Goal: Task Accomplishment & Management: Complete application form

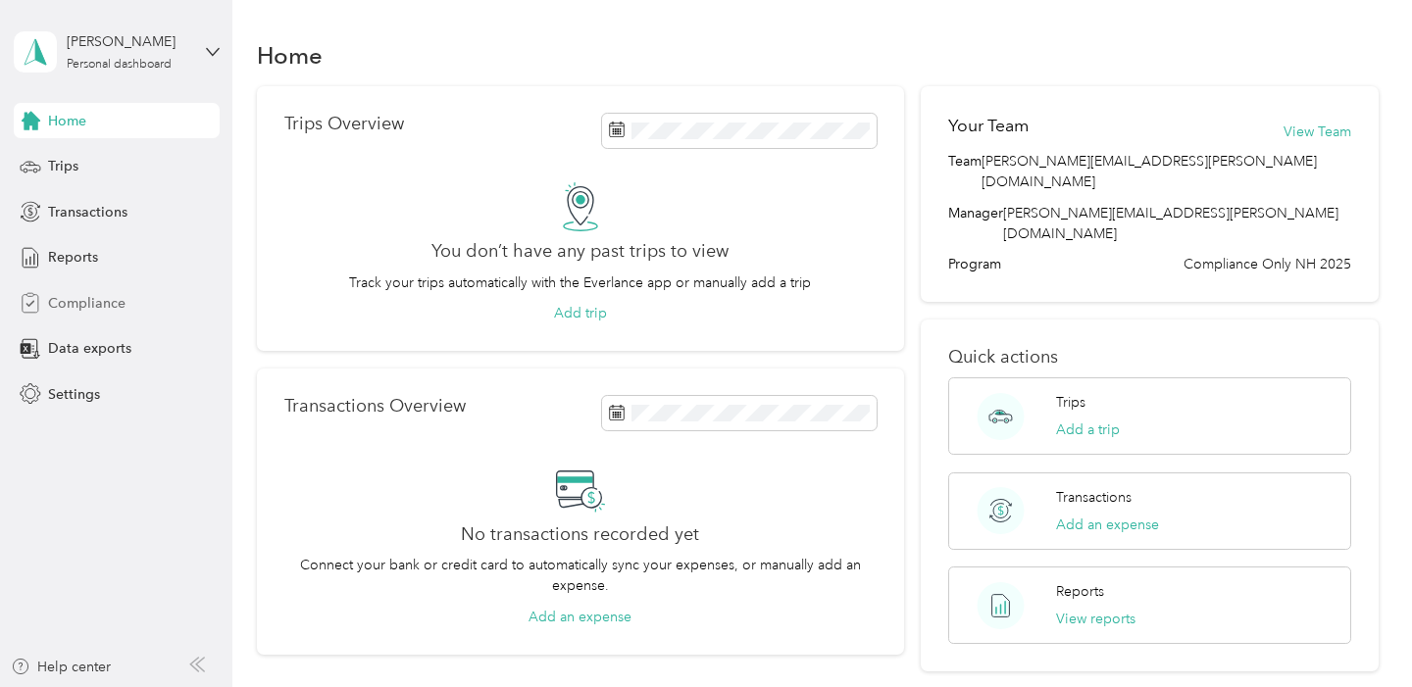
click at [84, 303] on span "Compliance" at bounding box center [86, 303] width 77 height 21
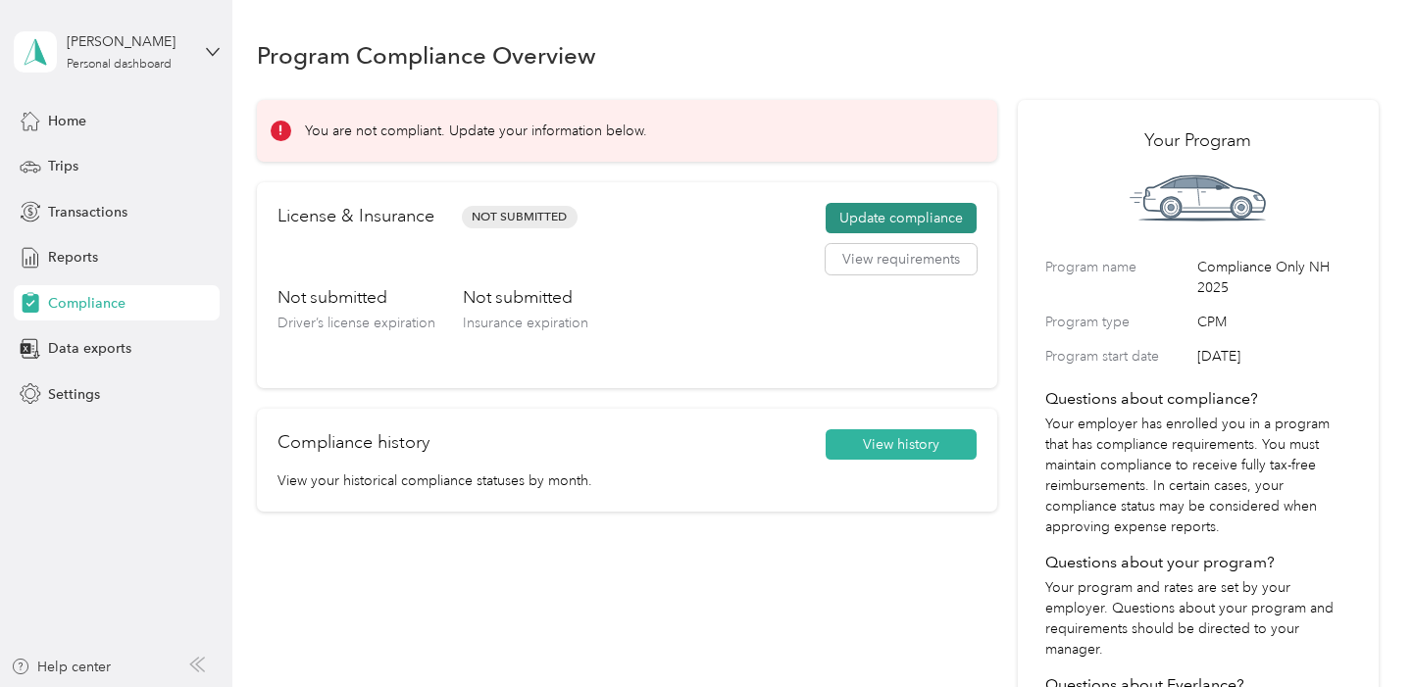
click at [862, 219] on button "Update compliance" at bounding box center [901, 218] width 151 height 31
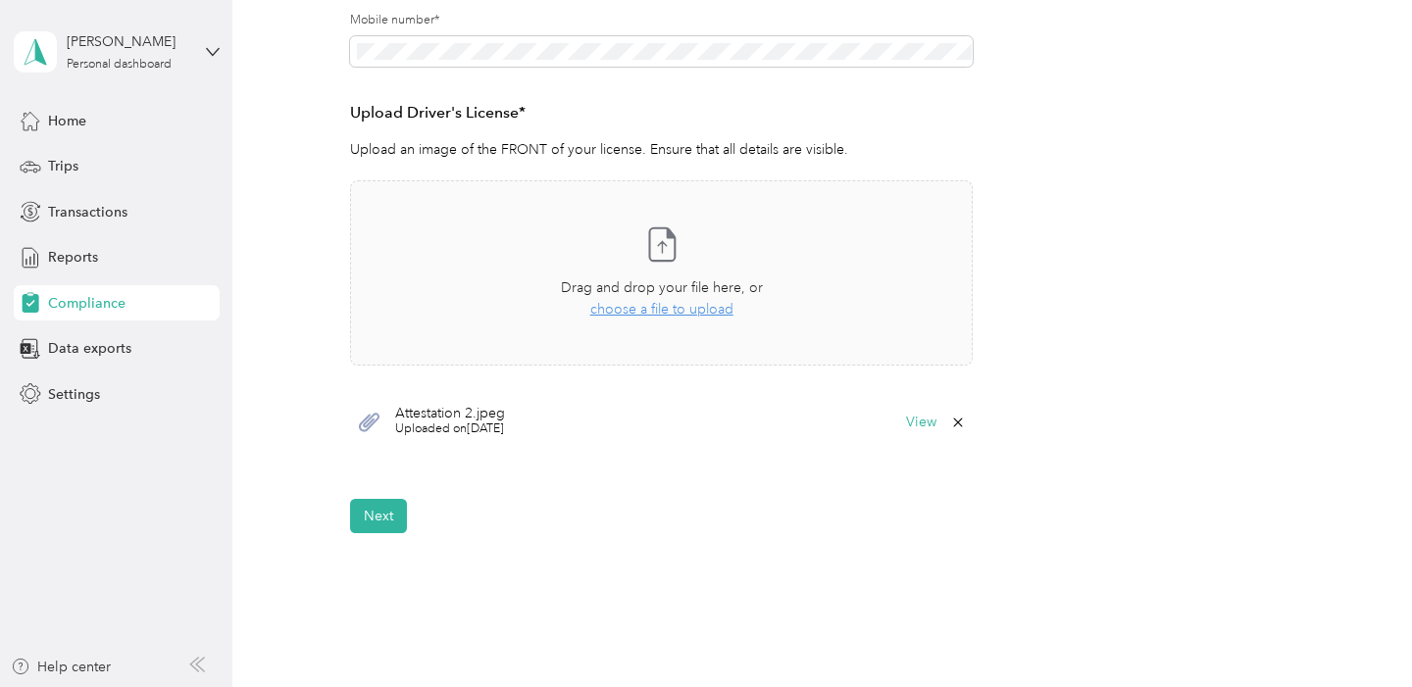
scroll to position [479, 0]
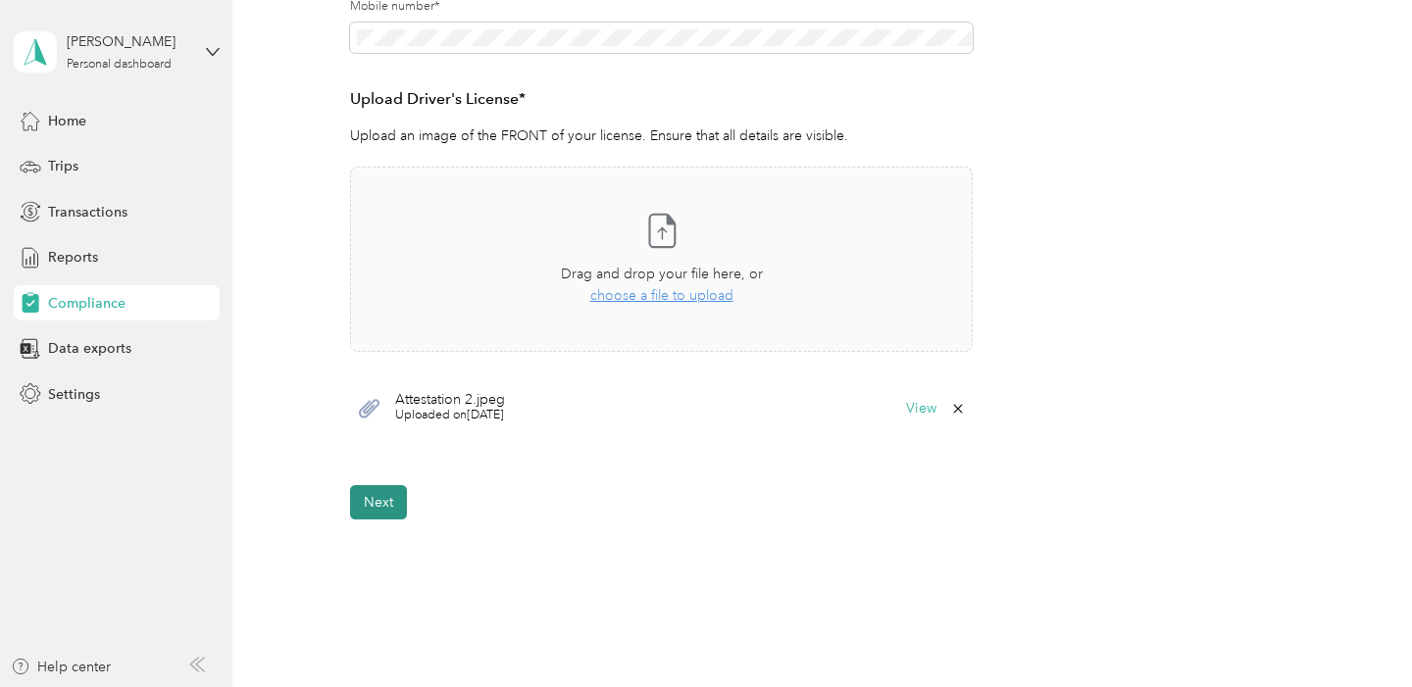
click at [383, 507] on button "Next" at bounding box center [378, 502] width 57 height 34
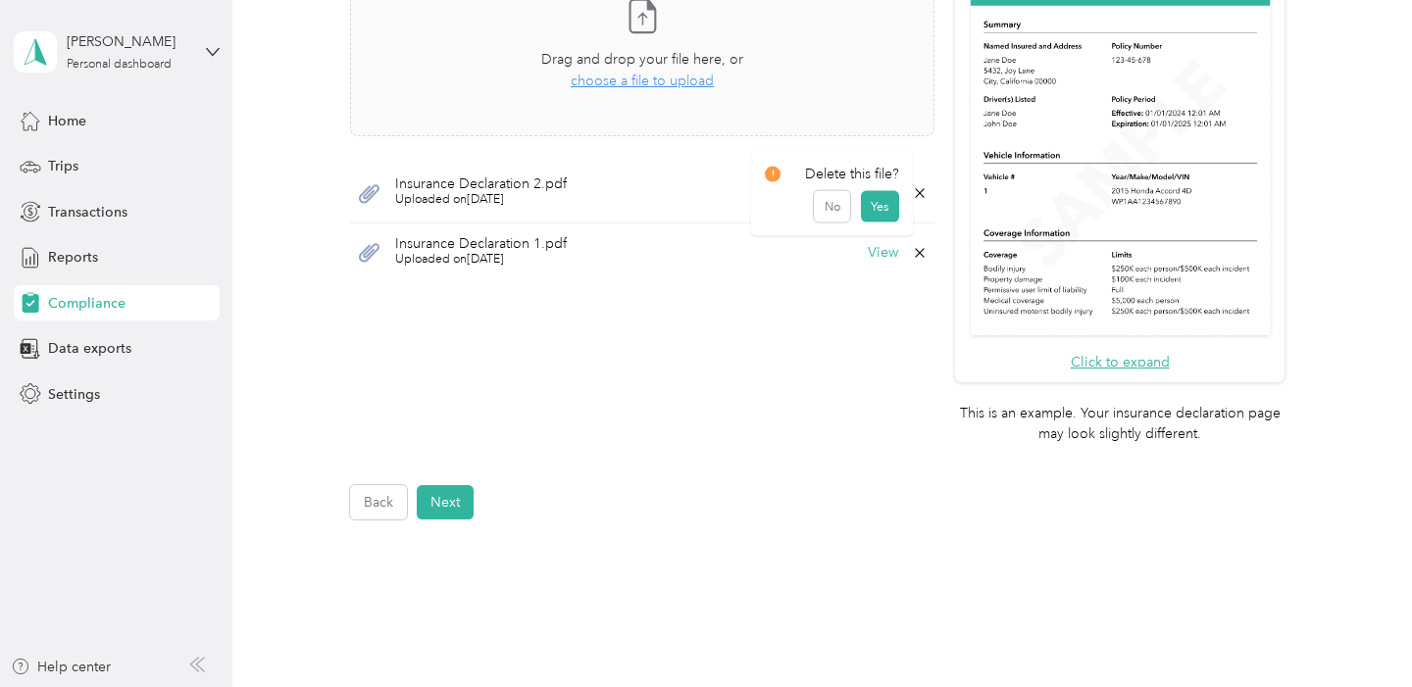
click at [925, 191] on icon at bounding box center [920, 192] width 9 height 9
click at [882, 214] on button "Yes" at bounding box center [880, 206] width 38 height 31
click at [925, 190] on icon at bounding box center [920, 192] width 9 height 9
click at [889, 212] on button "Yes" at bounding box center [880, 206] width 38 height 31
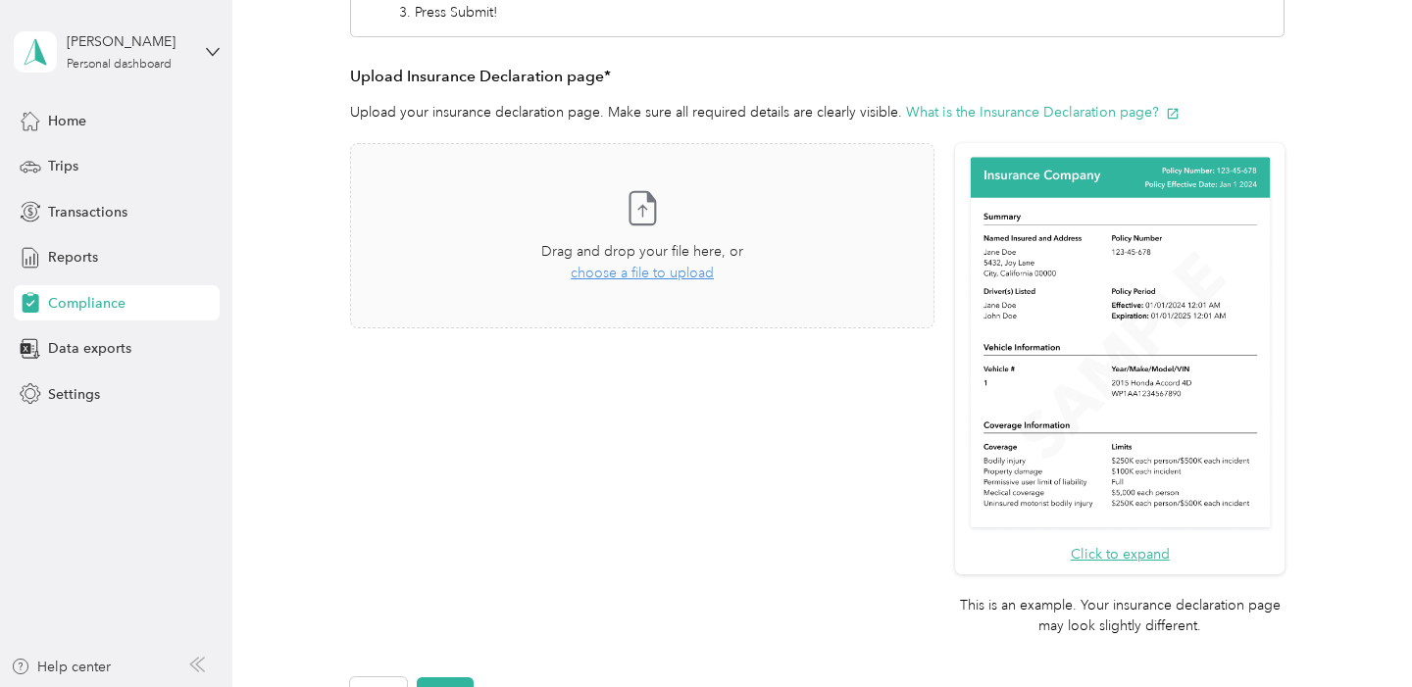
scroll to position [391, 0]
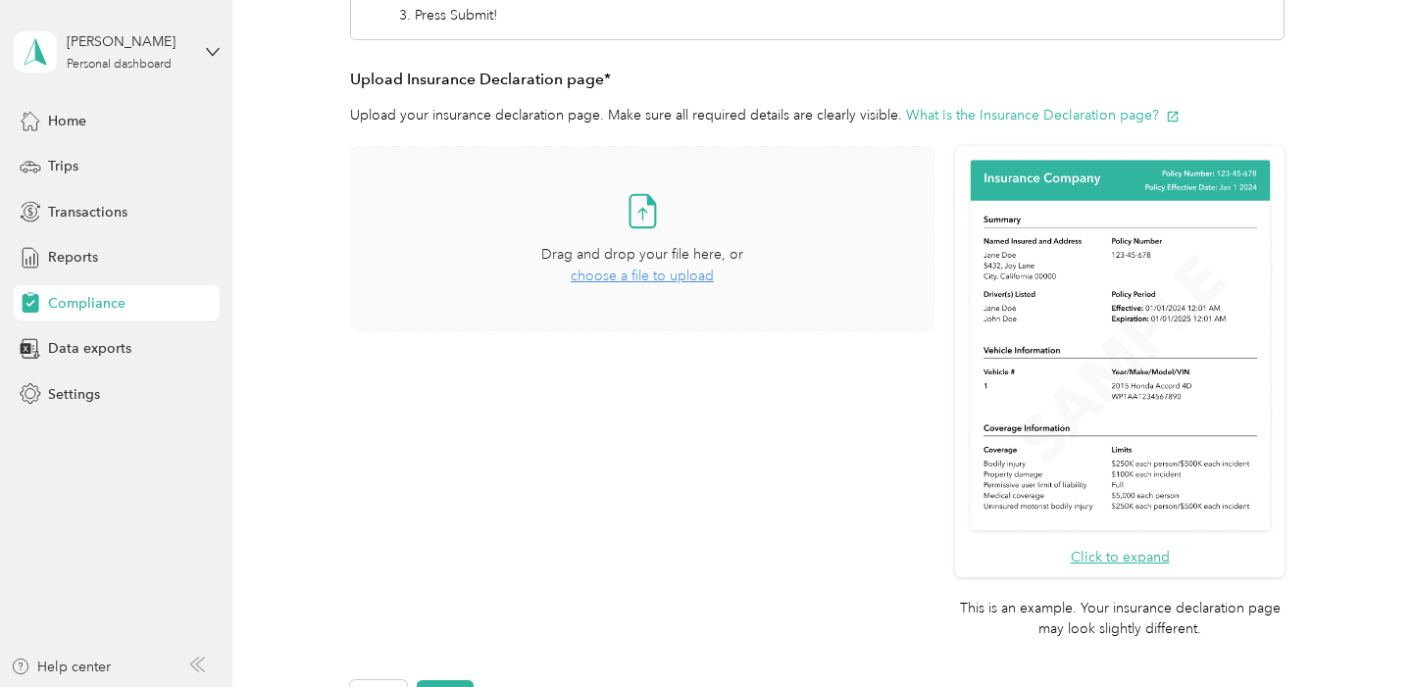
click at [666, 277] on span "choose a file to upload" at bounding box center [642, 276] width 143 height 17
click at [677, 278] on span "choose a file to upload" at bounding box center [642, 276] width 143 height 17
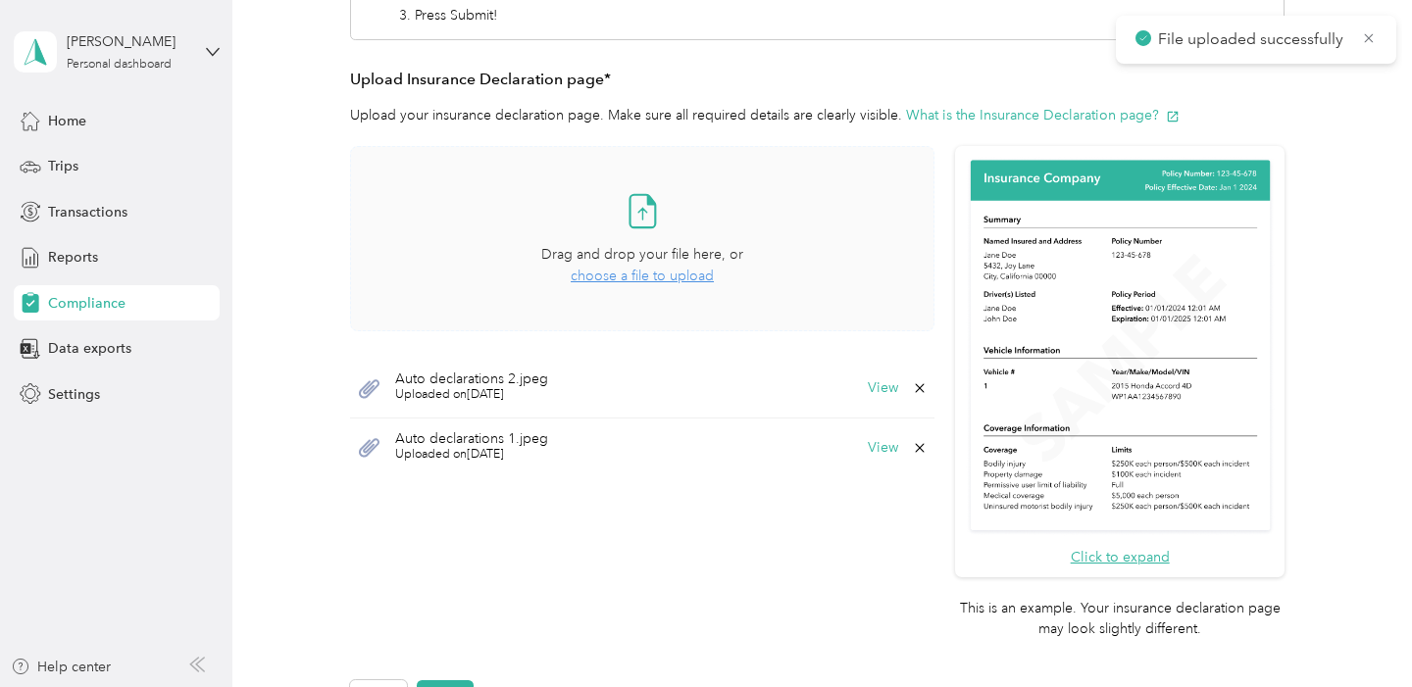
click at [684, 279] on span "choose a file to upload" at bounding box center [642, 276] width 143 height 17
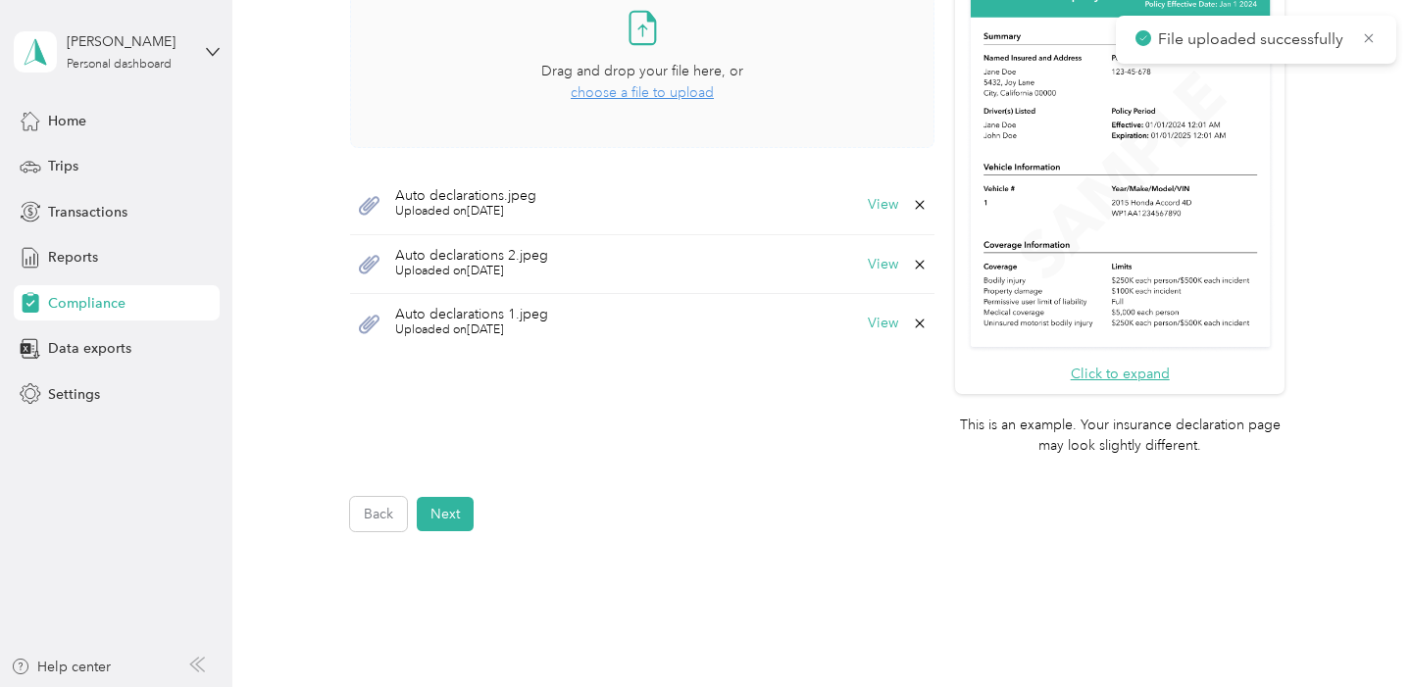
scroll to position [598, 0]
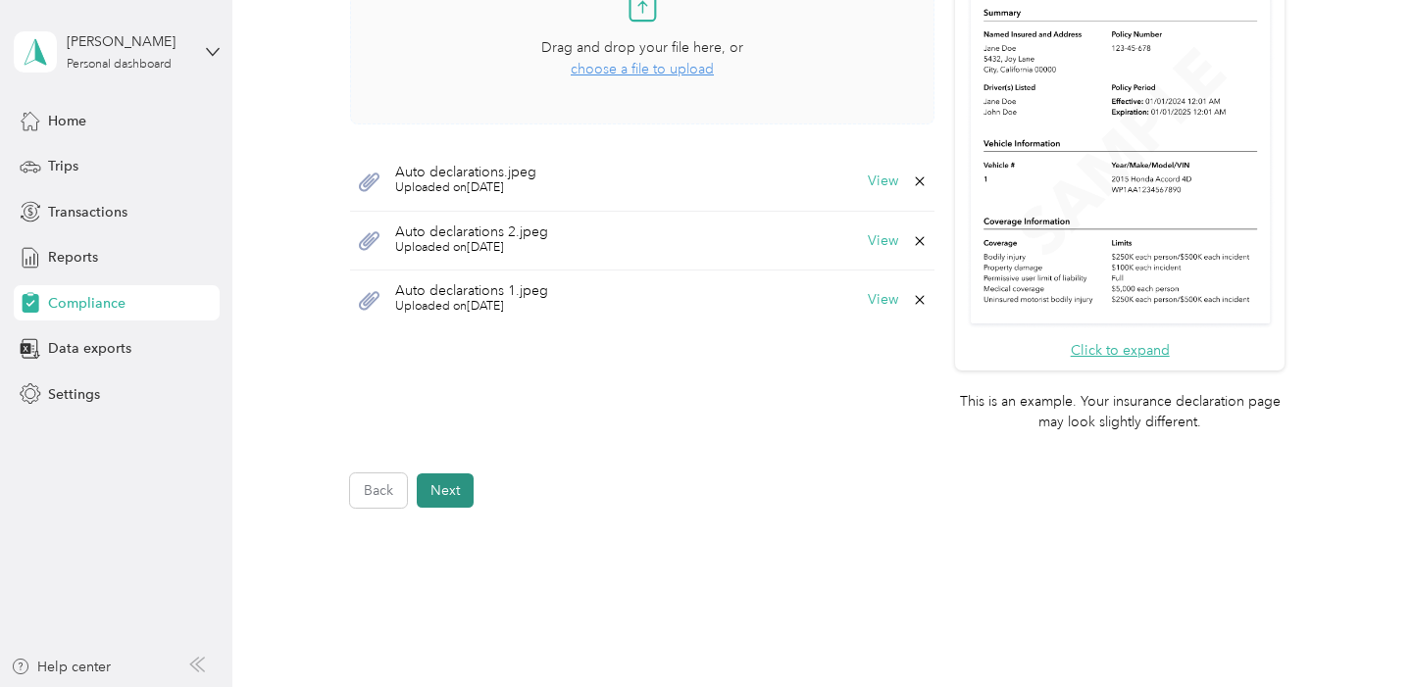
click at [450, 493] on button "Next" at bounding box center [445, 491] width 57 height 34
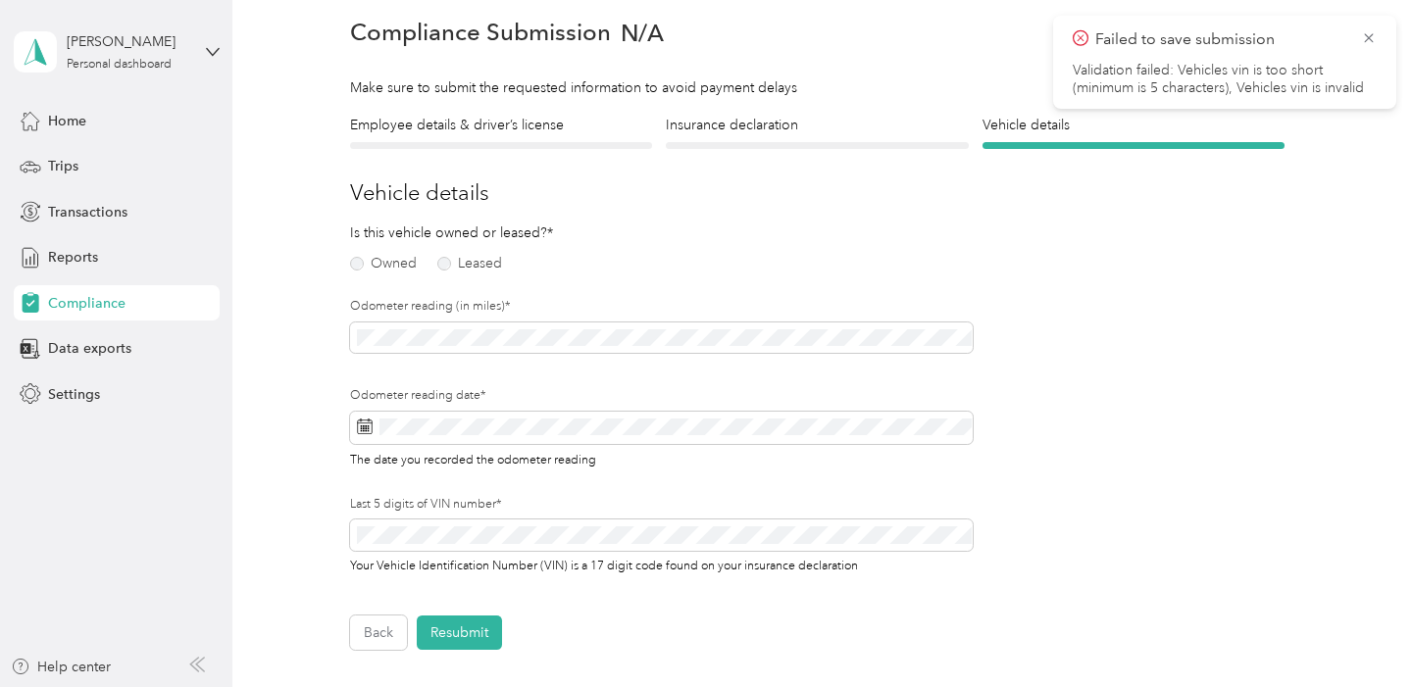
scroll to position [24, 0]
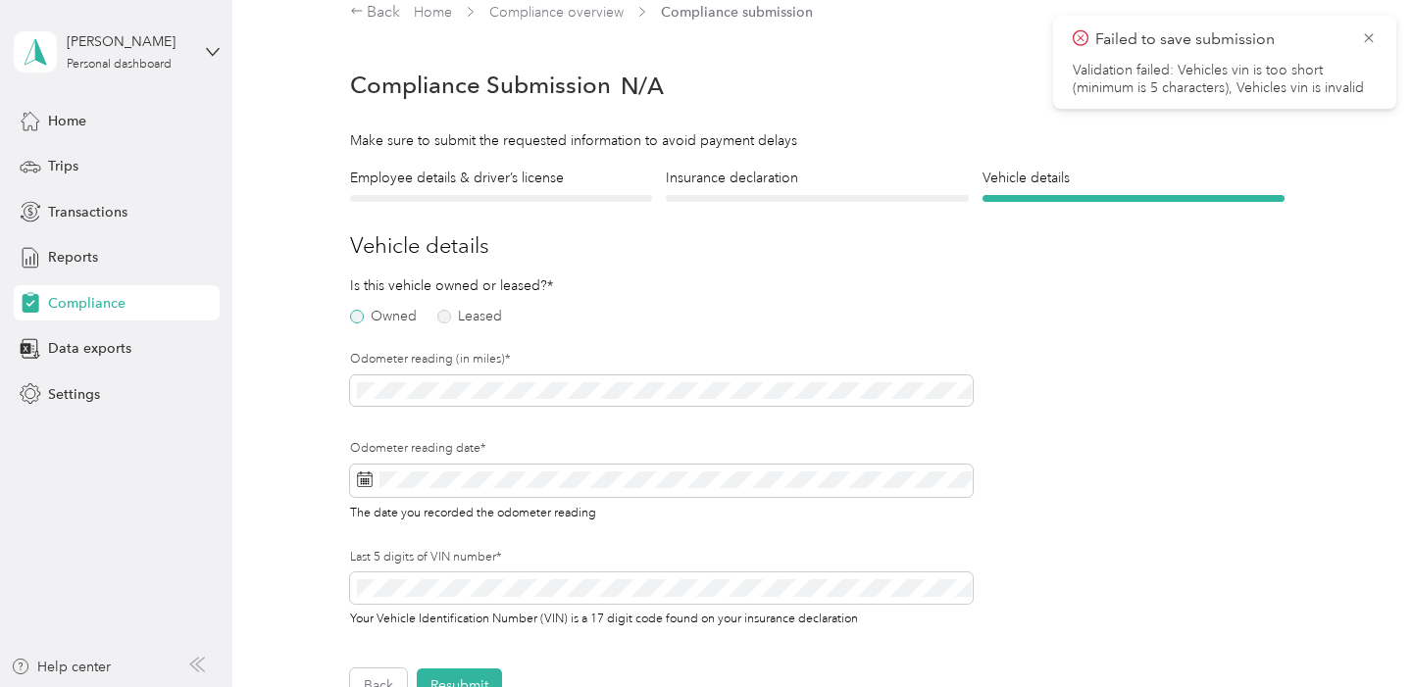
click at [357, 315] on label "Owned" at bounding box center [383, 317] width 67 height 14
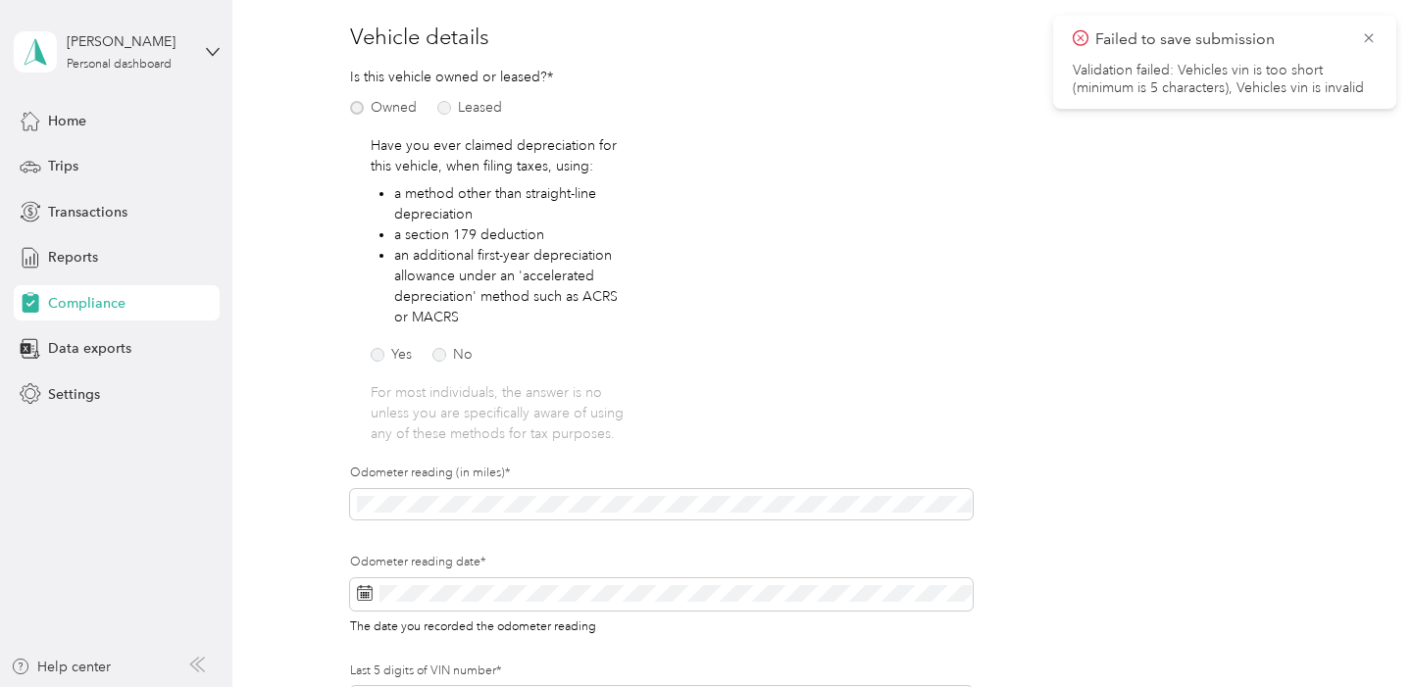
scroll to position [249, 0]
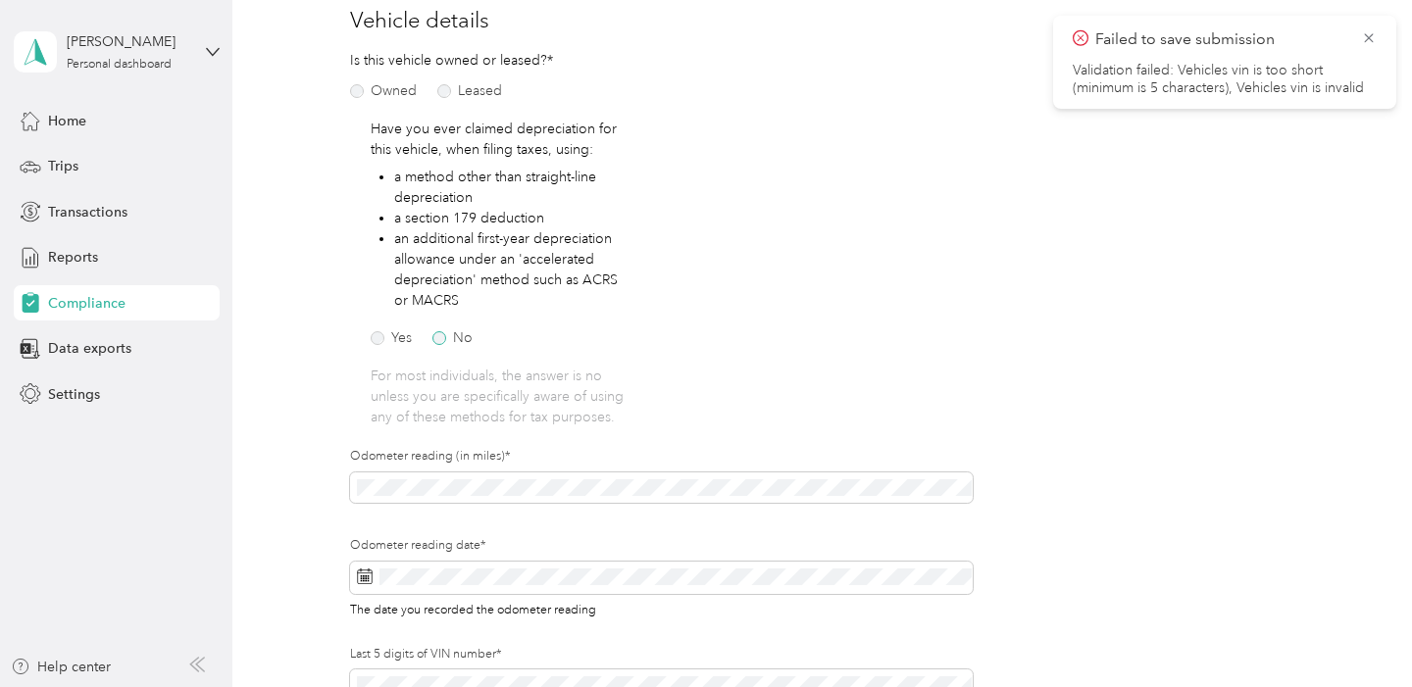
click at [442, 338] on label "No" at bounding box center [452, 338] width 40 height 14
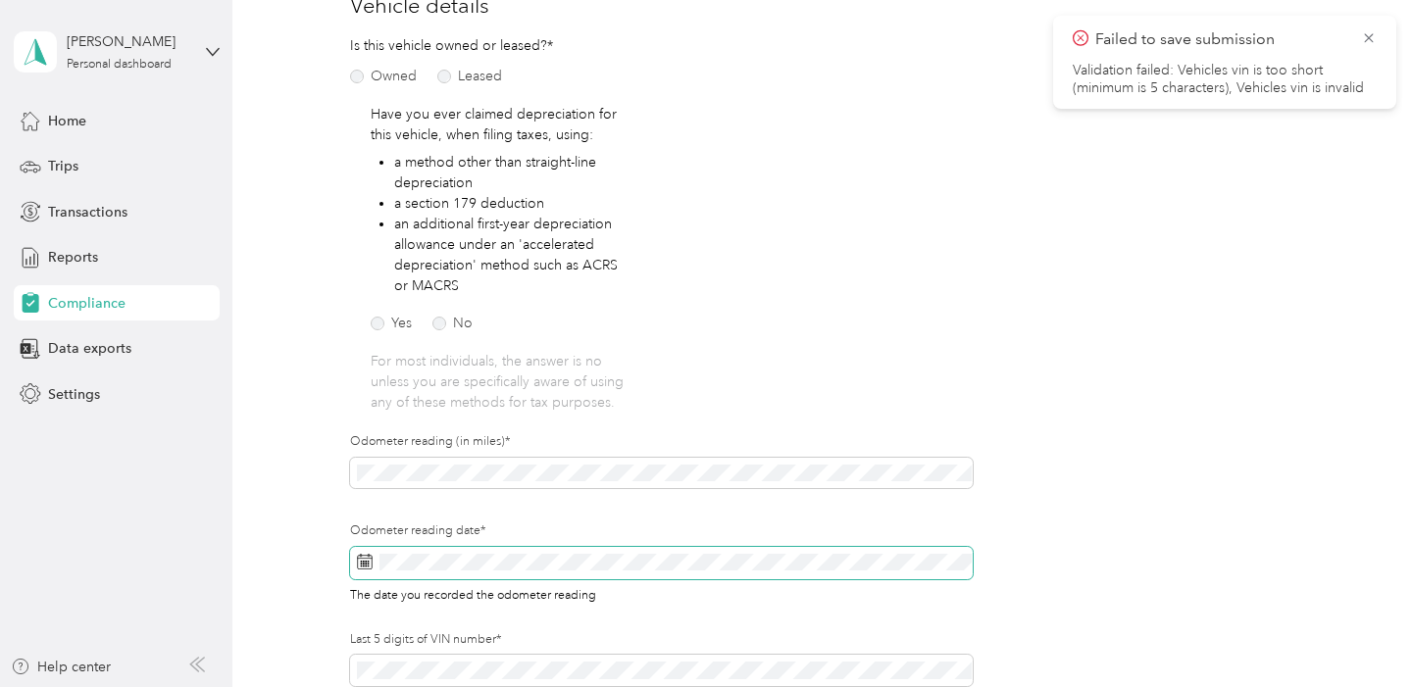
click at [362, 562] on icon at bounding box center [365, 562] width 16 height 16
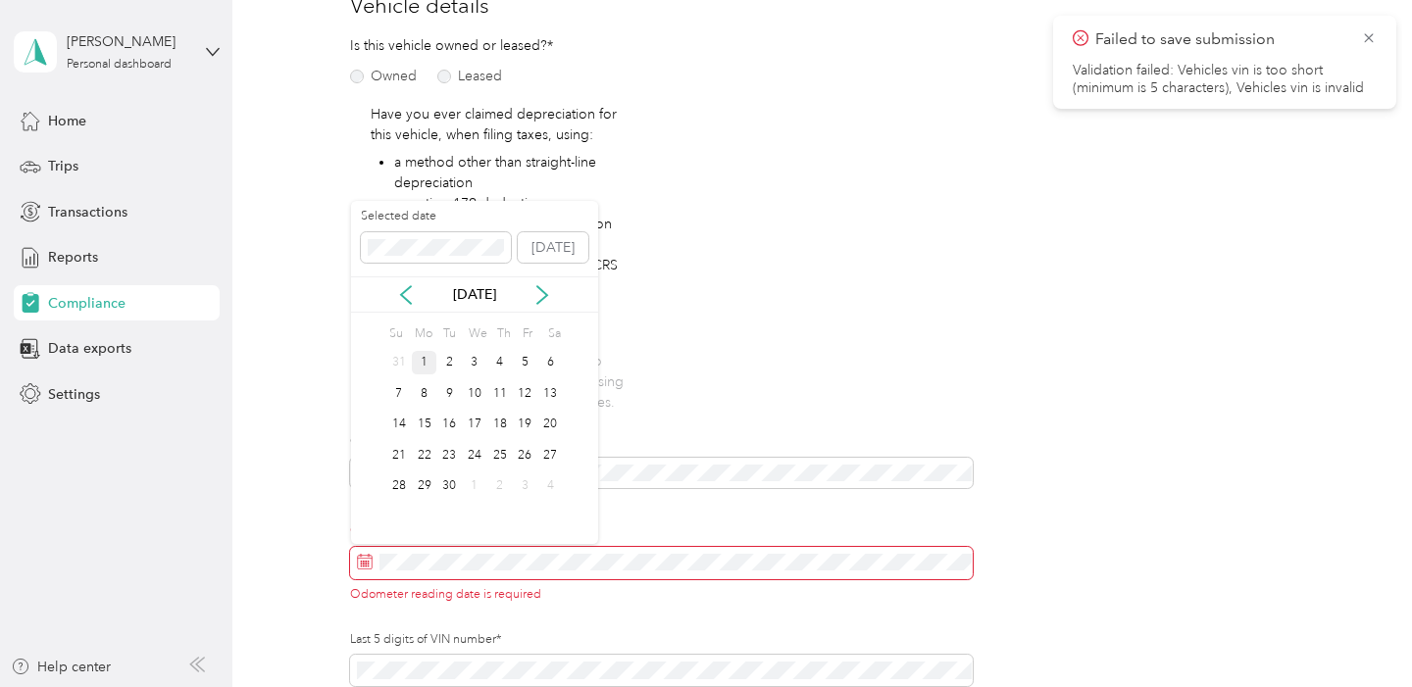
click at [423, 367] on div "1" at bounding box center [424, 363] width 25 height 25
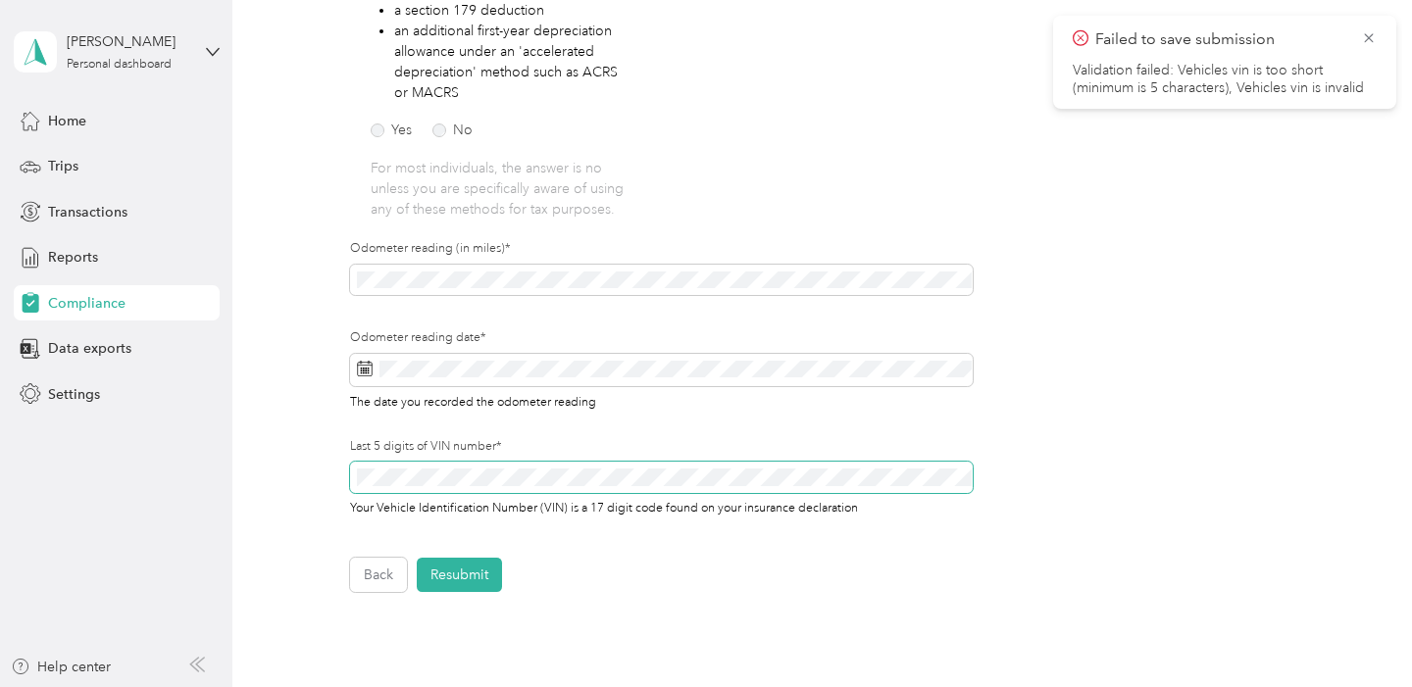
scroll to position [499, 0]
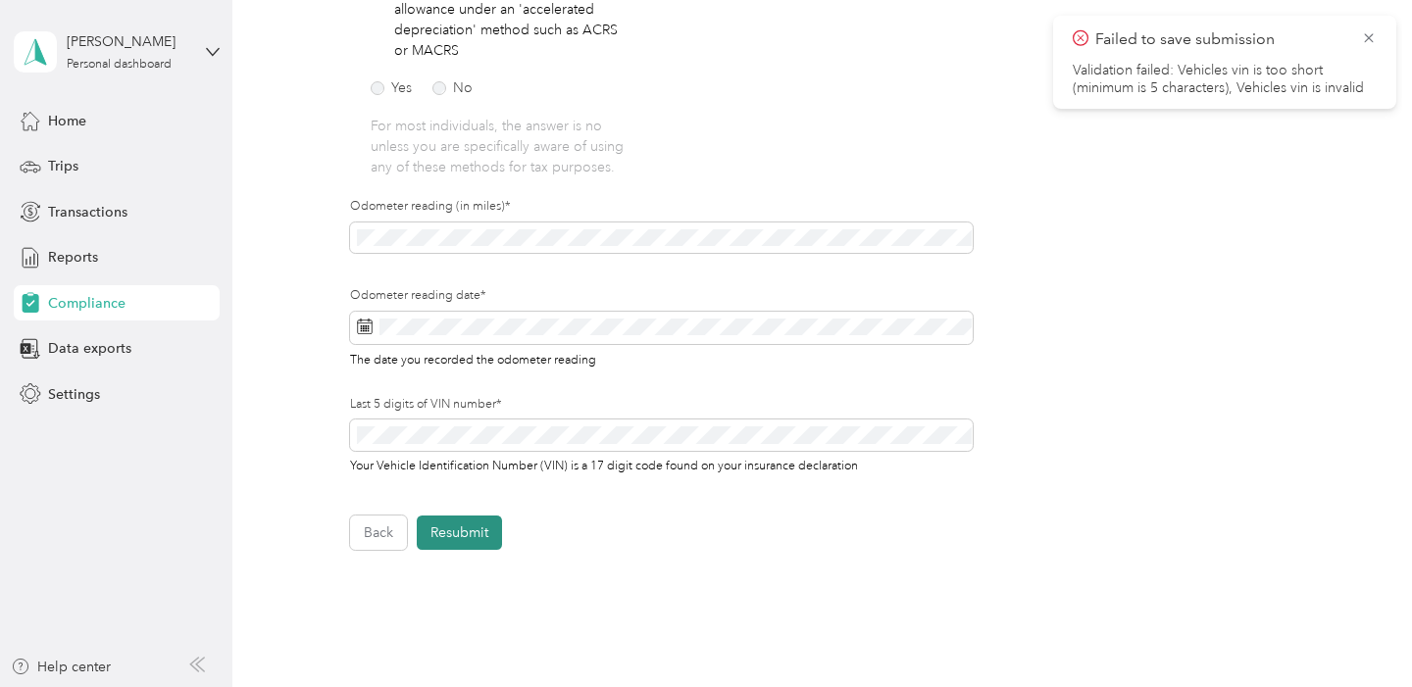
click at [466, 532] on button "Resubmit" at bounding box center [459, 533] width 85 height 34
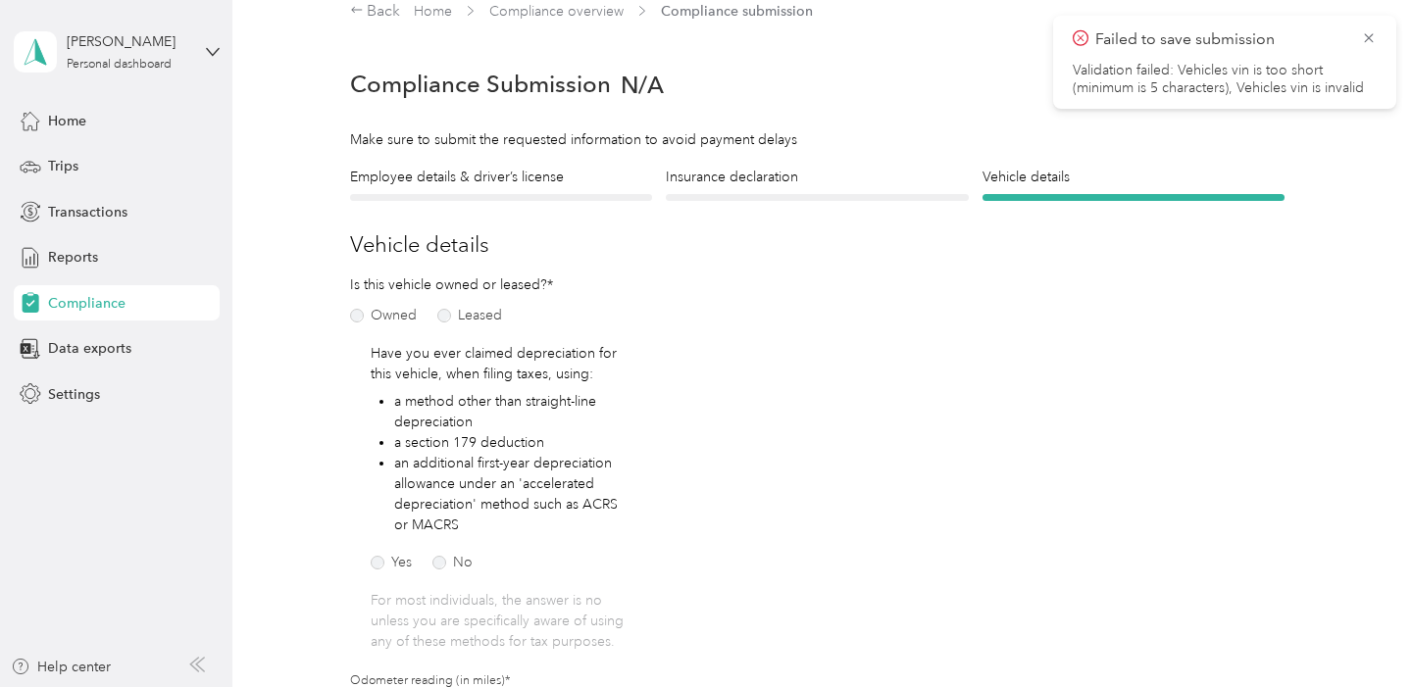
scroll to position [24, 0]
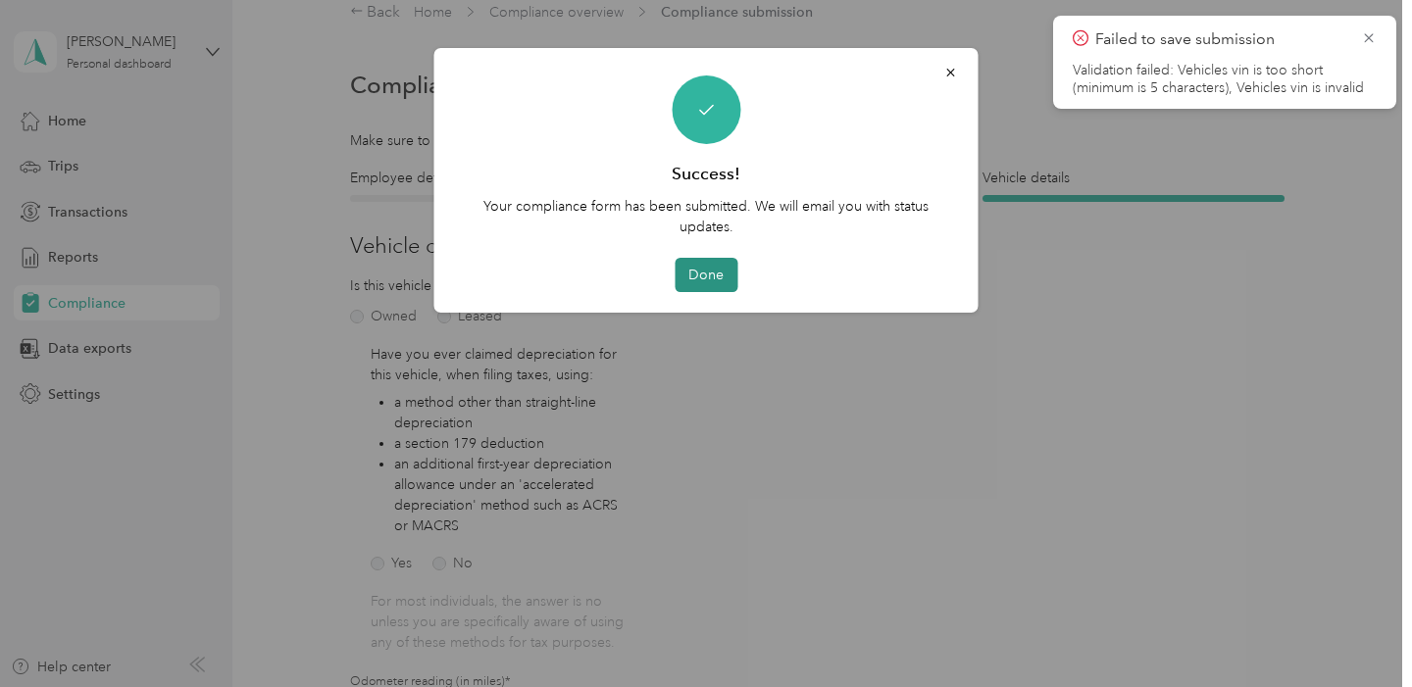
click at [692, 281] on button "Done" at bounding box center [706, 275] width 63 height 34
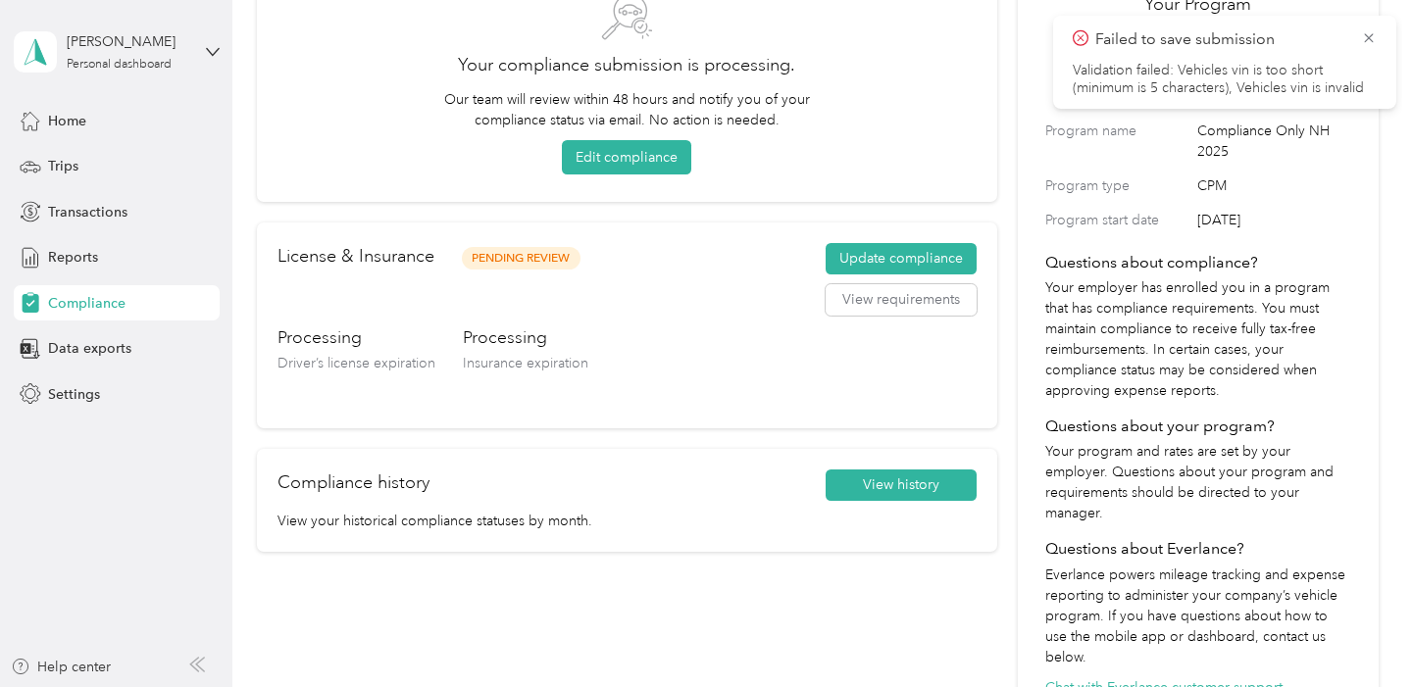
scroll to position [134, 0]
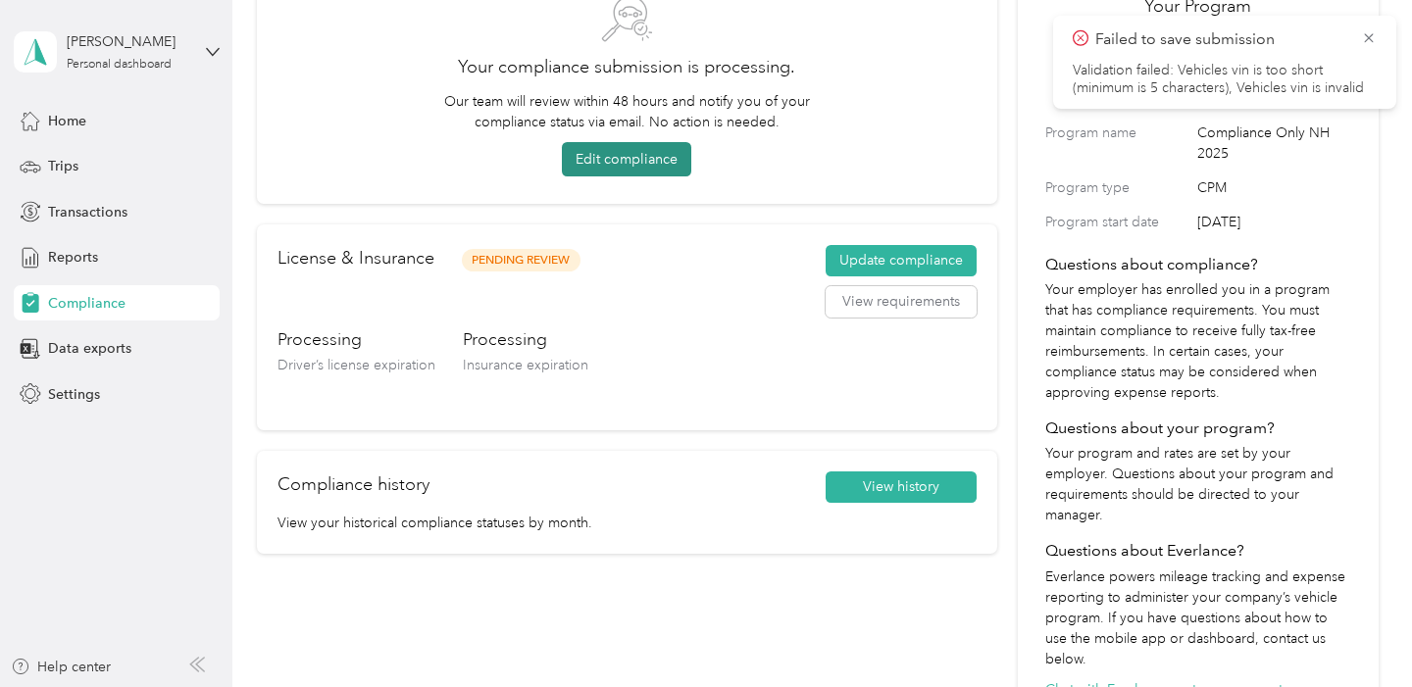
click at [636, 165] on button "Edit compliance" at bounding box center [626, 159] width 129 height 34
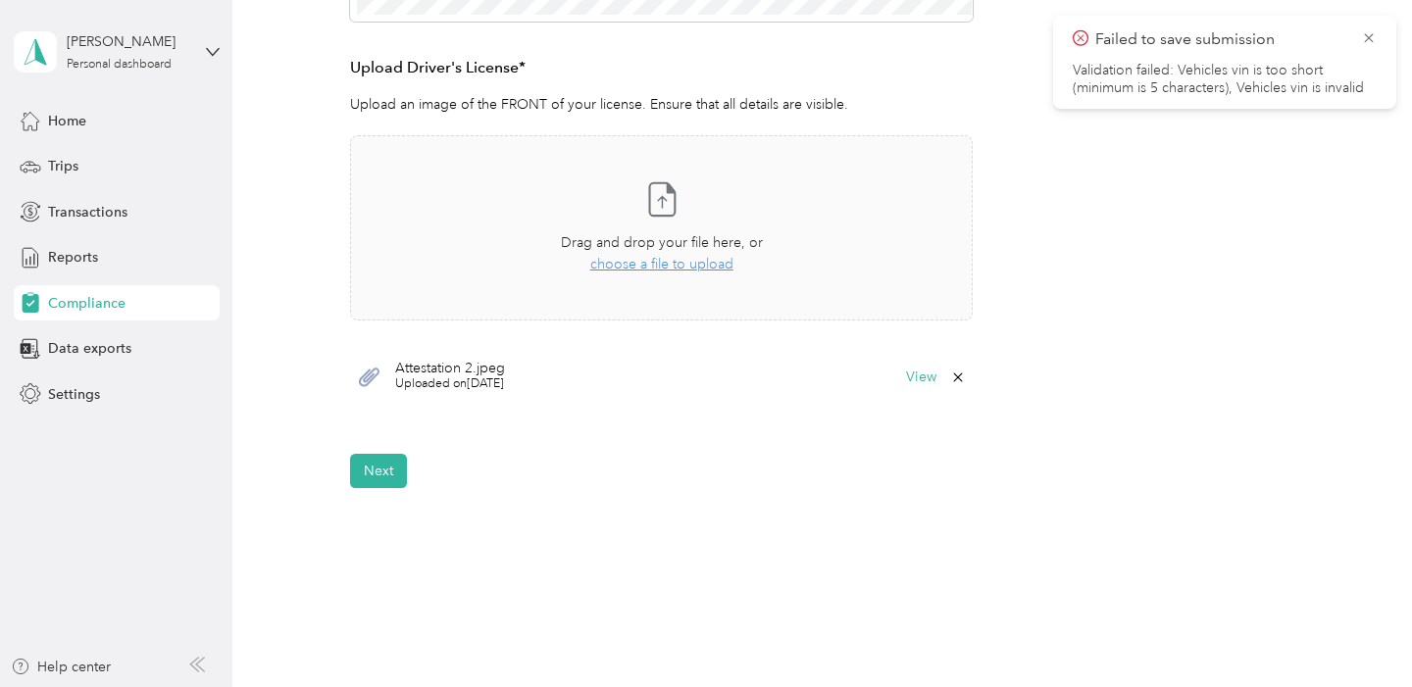
scroll to position [512, 0]
click at [378, 466] on button "Next" at bounding box center [378, 470] width 57 height 34
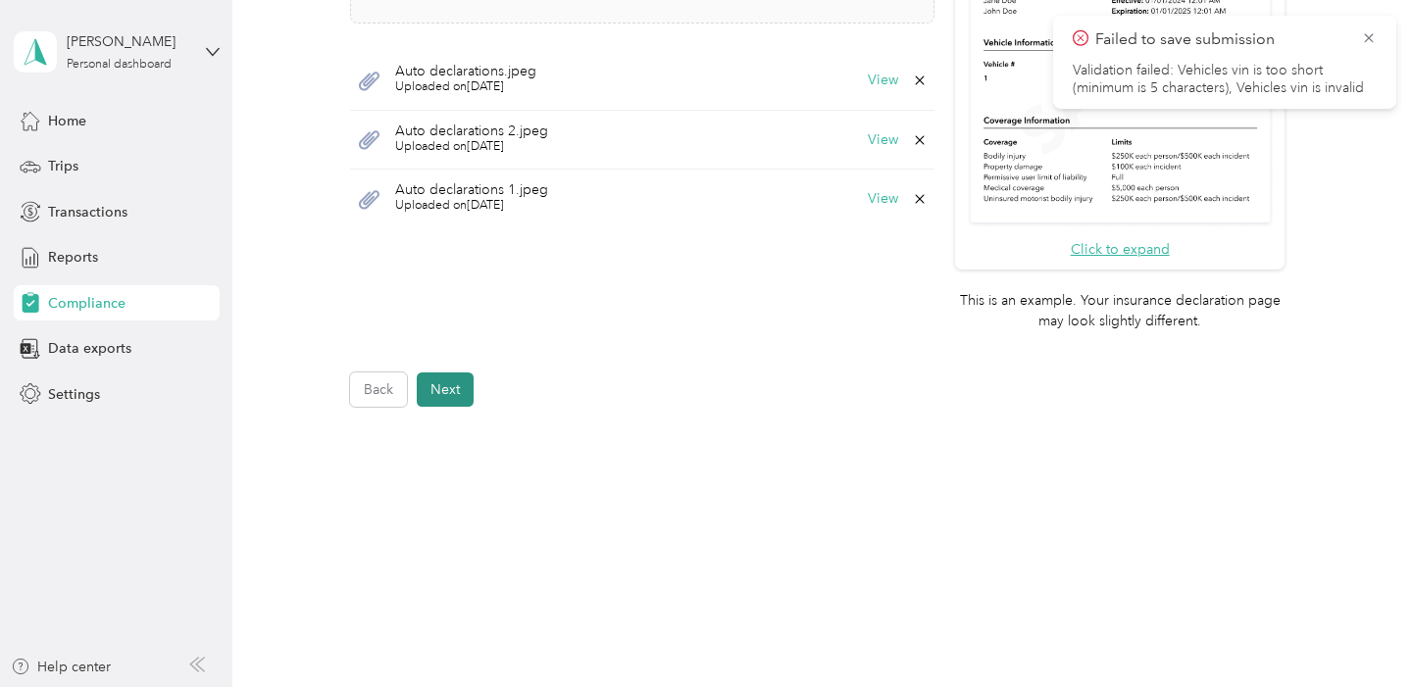
scroll to position [704, 0]
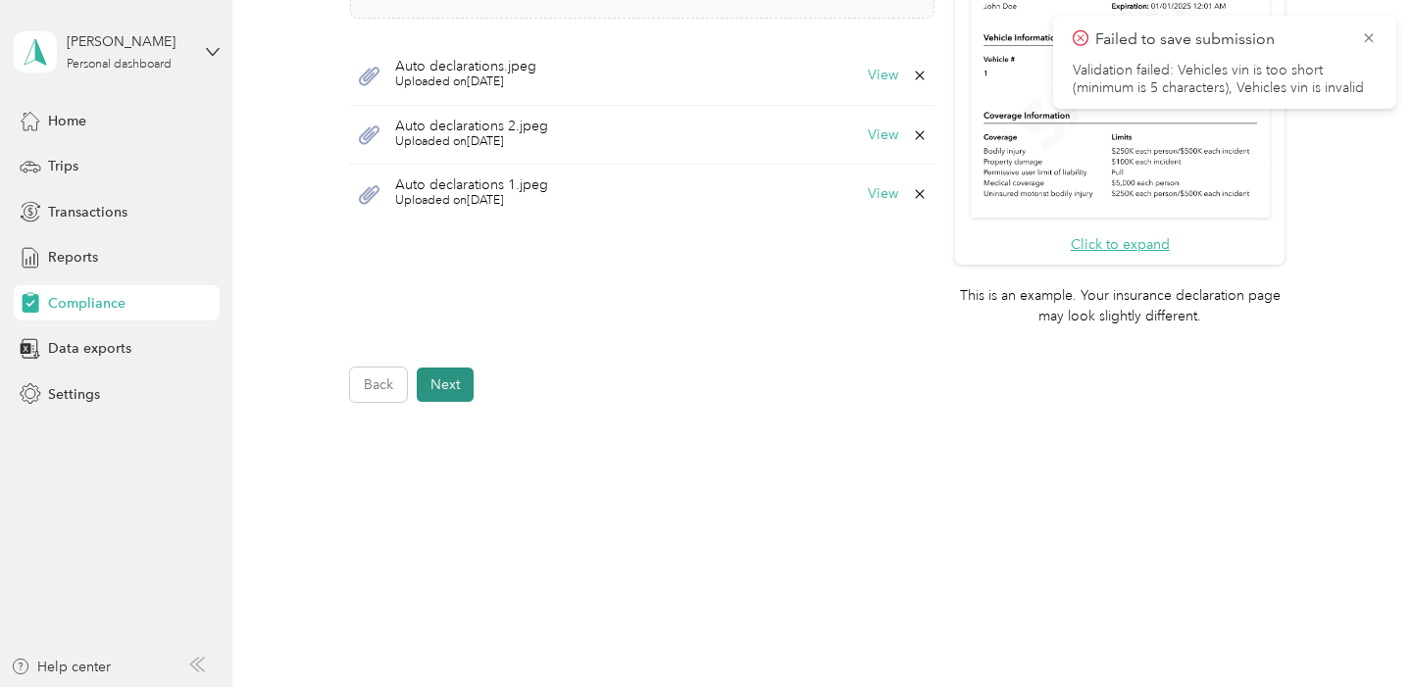
click at [446, 384] on button "Next" at bounding box center [445, 385] width 57 height 34
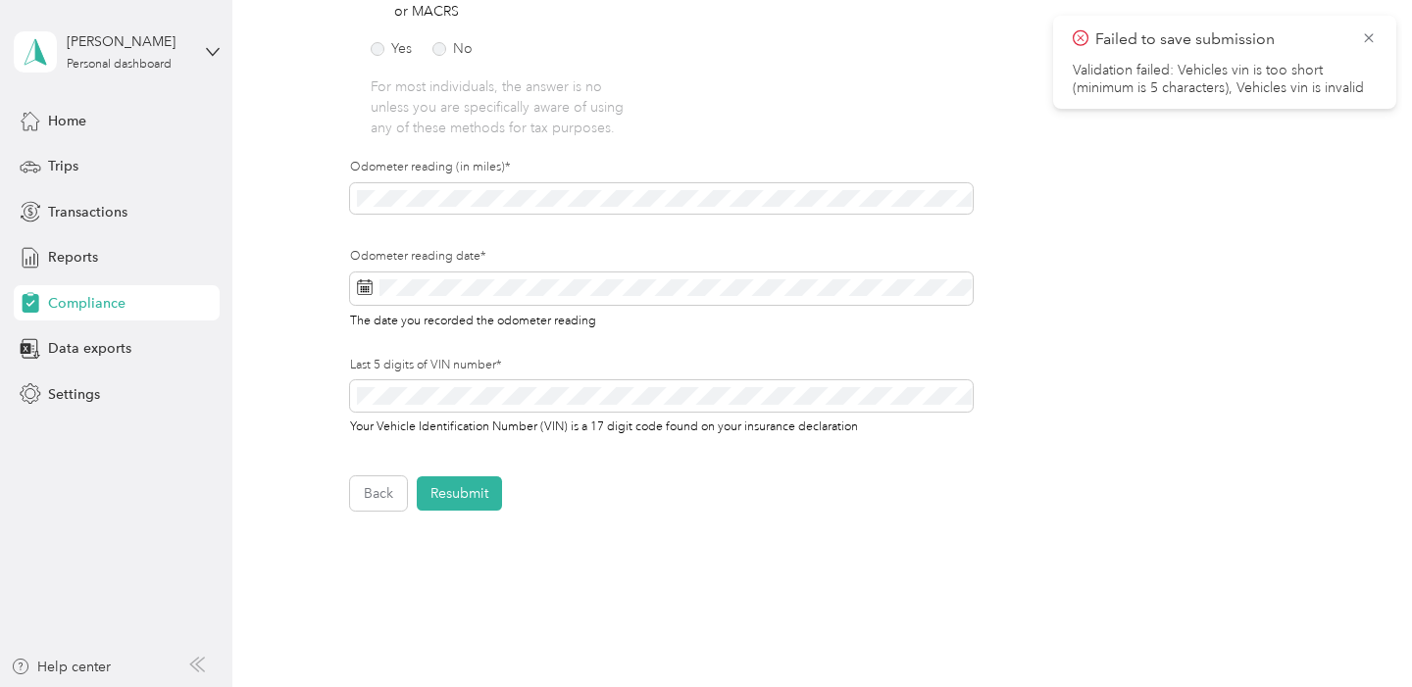
scroll to position [541, 0]
click at [454, 494] on button "Resubmit" at bounding box center [459, 491] width 85 height 34
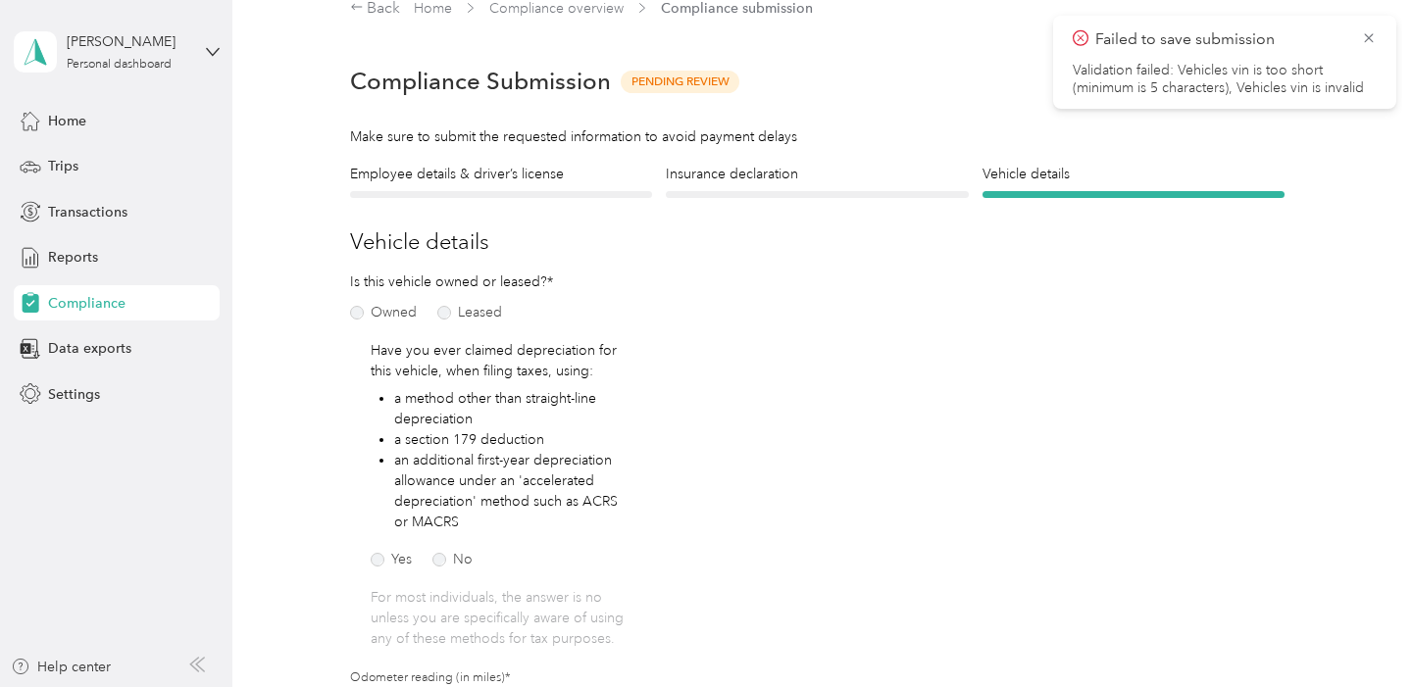
scroll to position [24, 0]
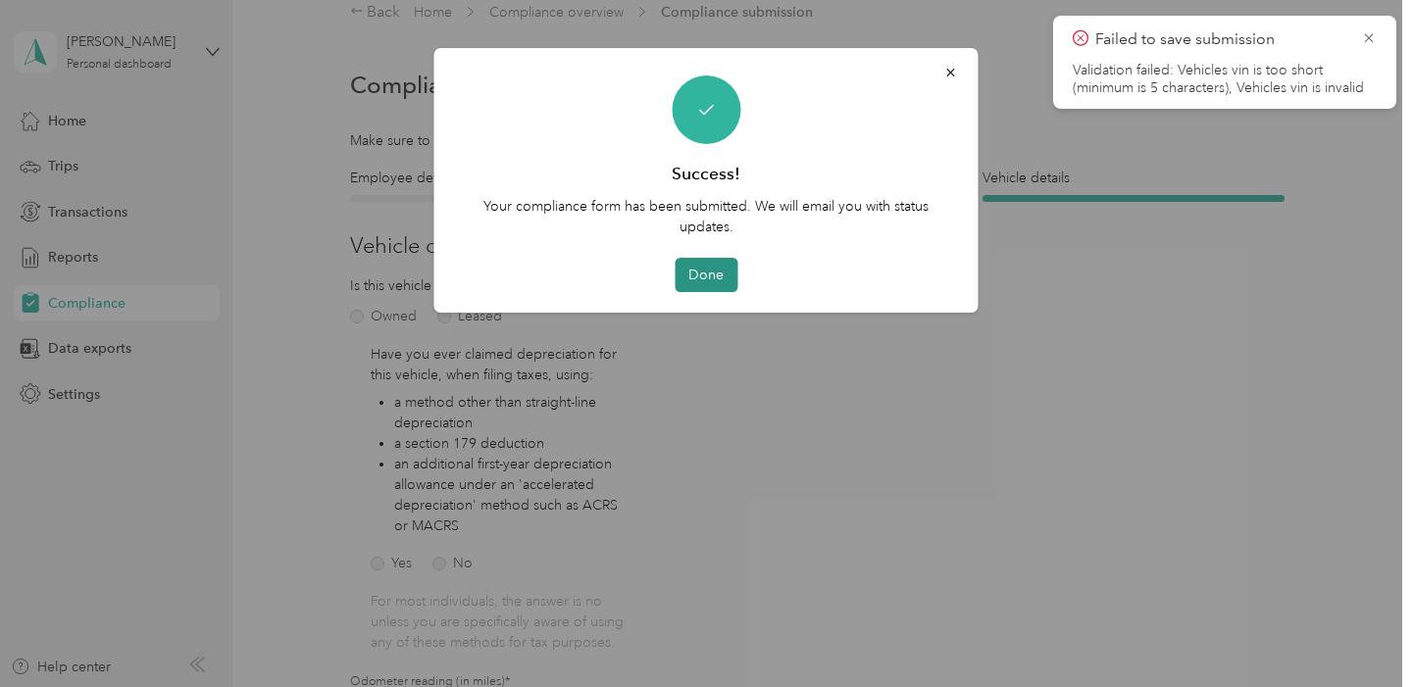
click at [700, 274] on button "Done" at bounding box center [706, 275] width 63 height 34
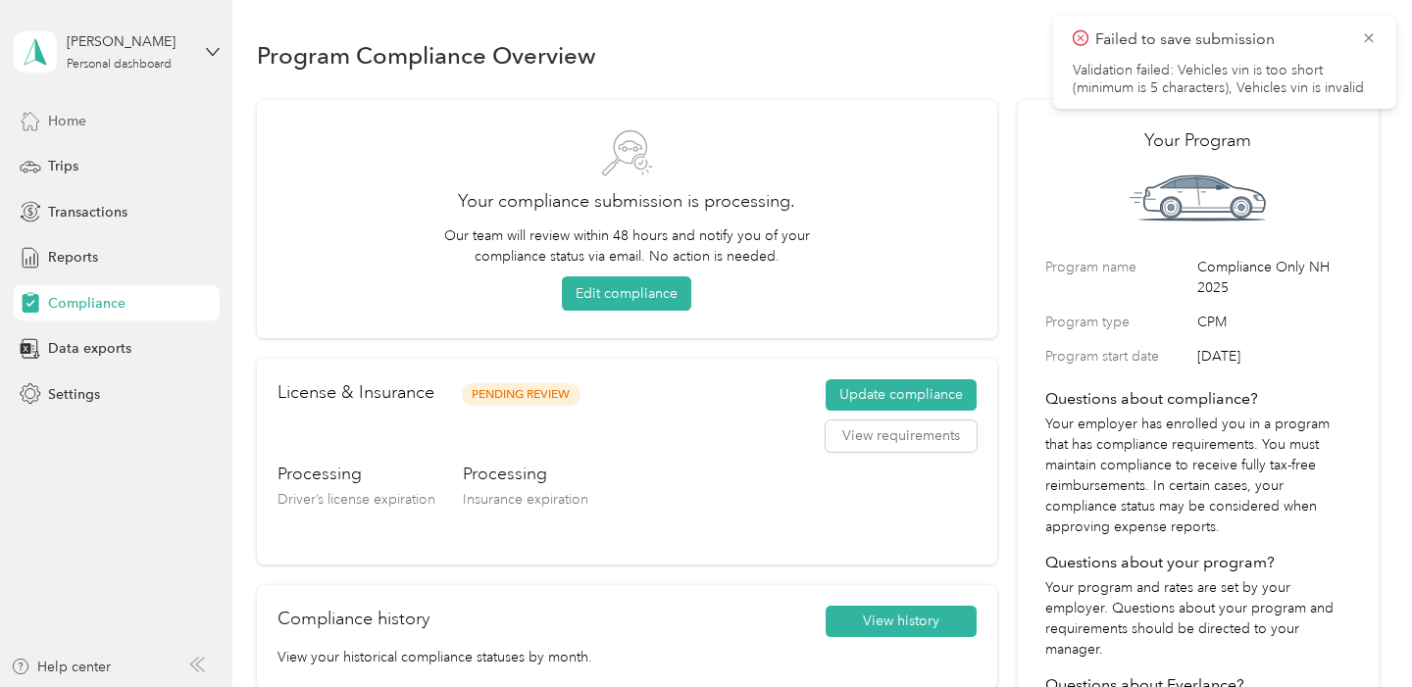
click at [52, 121] on span "Home" at bounding box center [67, 121] width 38 height 21
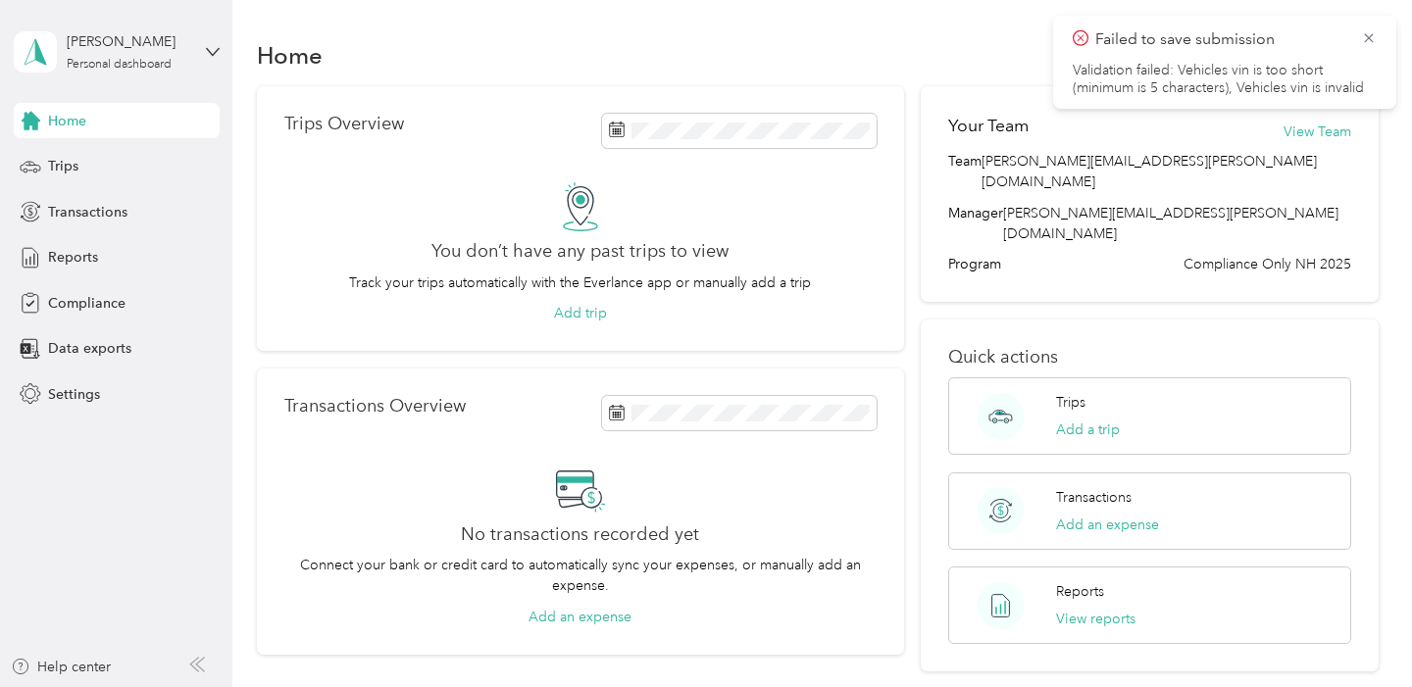
click at [1141, 54] on div "Failed to save submission Validation failed: Vehicles vin is too short (minimum…" at bounding box center [1225, 62] width 304 height 70
click at [1370, 36] on icon at bounding box center [1368, 37] width 9 height 9
